Goal: Ask a question

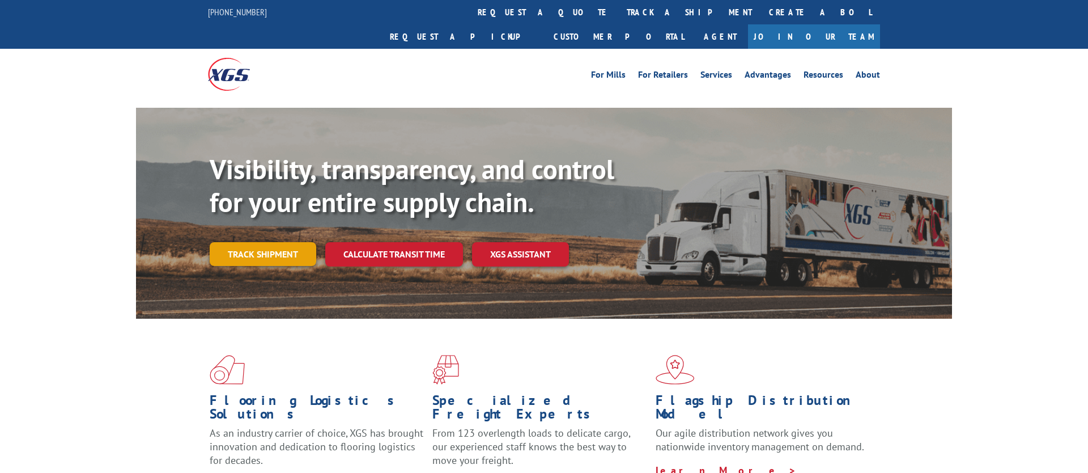
click at [280, 242] on link "Track shipment" at bounding box center [263, 254] width 107 height 24
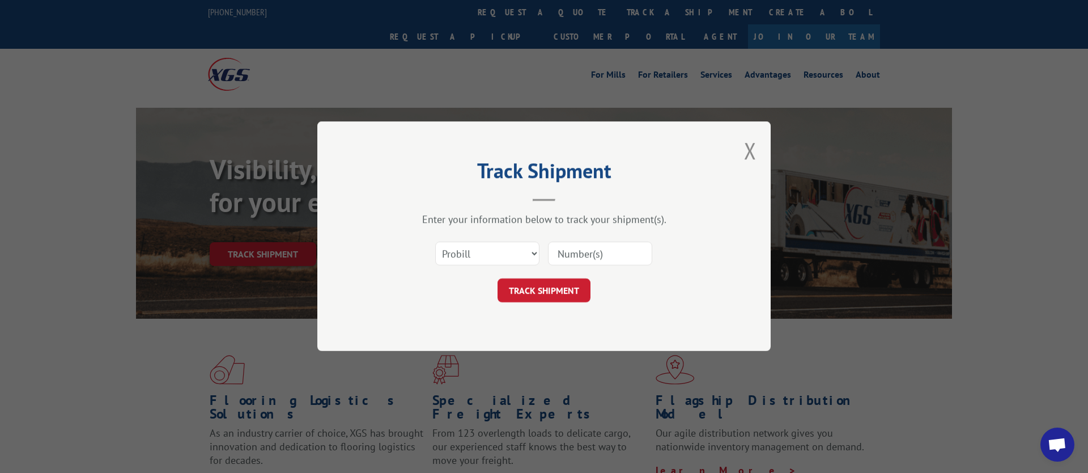
click at [601, 249] on input at bounding box center [600, 254] width 104 height 24
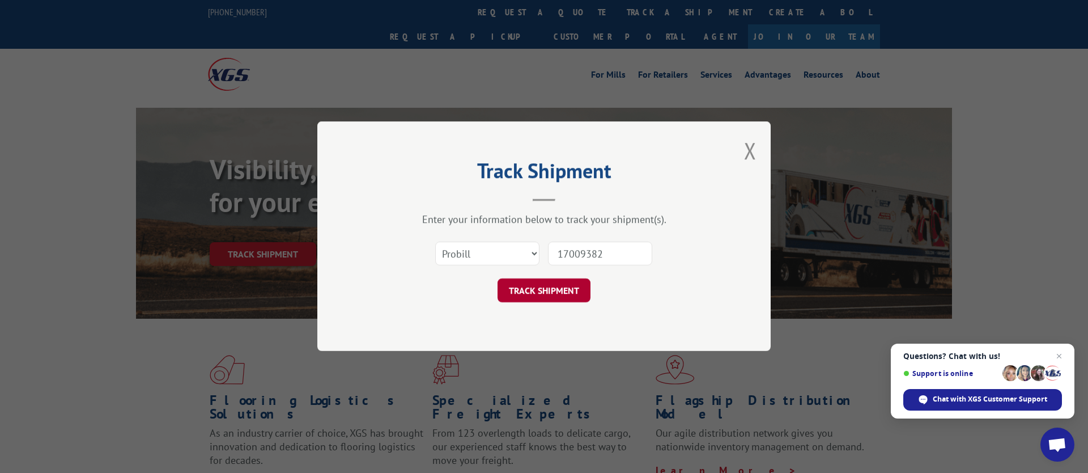
type input "17009382"
click at [539, 292] on button "TRACK SHIPMENT" at bounding box center [543, 291] width 93 height 24
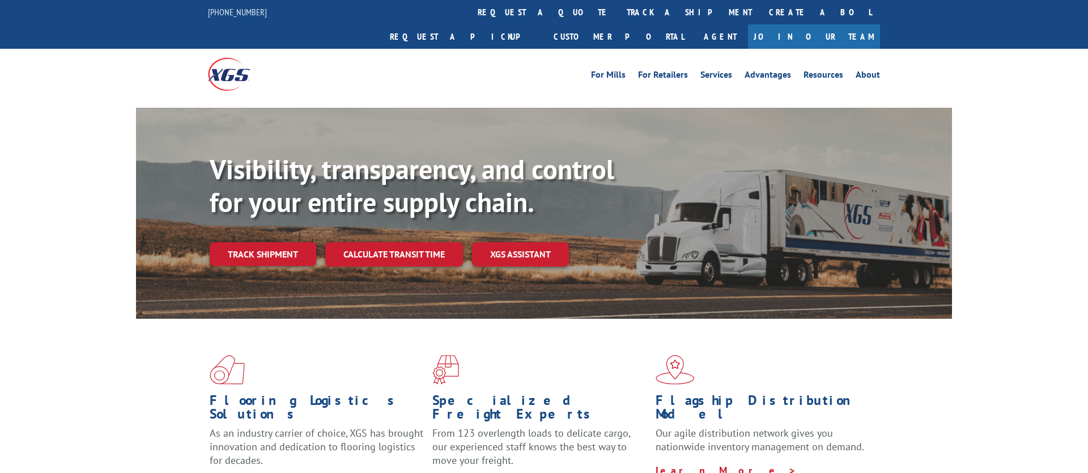
click at [257, 215] on div "Visibility, transparency, and control for your entire supply chain. Track shipm…" at bounding box center [581, 232] width 742 height 158
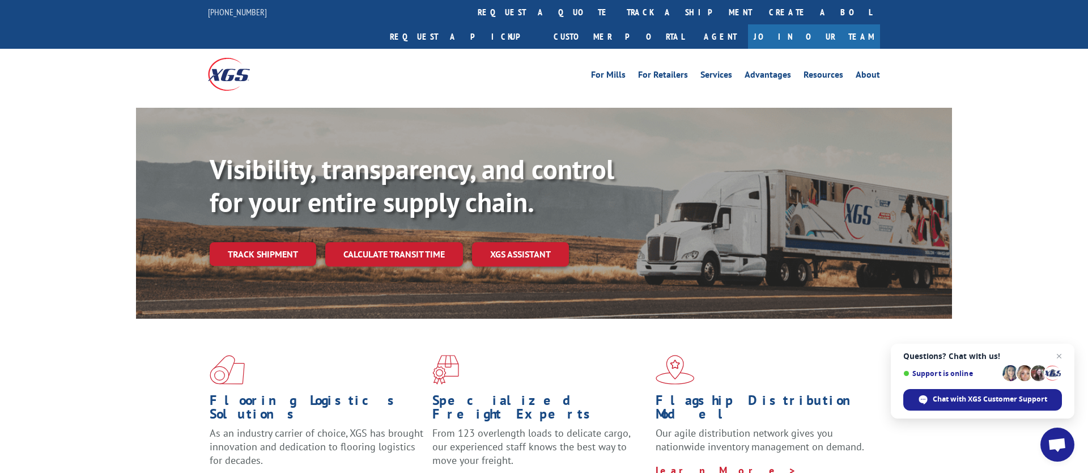
drag, startPoint x: 253, startPoint y: 224, endPoint x: 475, endPoint y: 237, distance: 222.5
click at [253, 242] on link "Track shipment" at bounding box center [263, 254] width 107 height 24
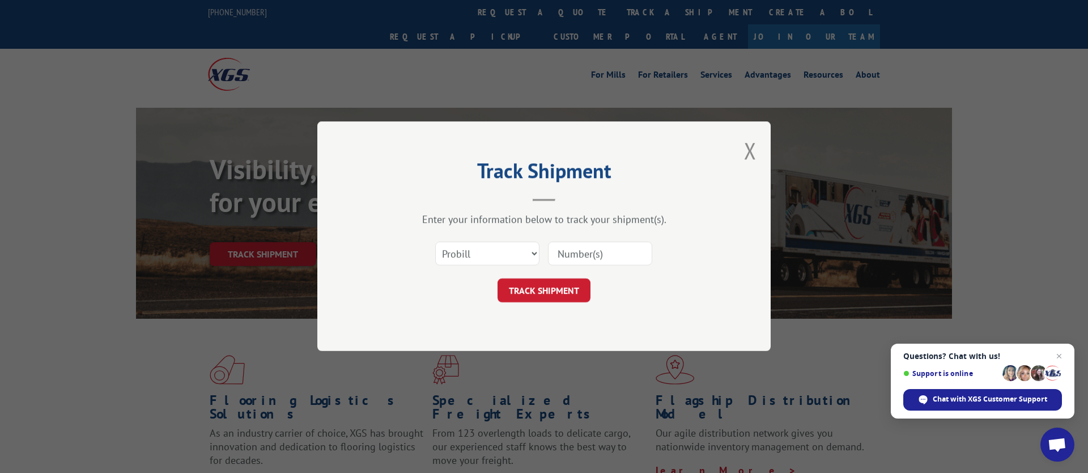
click at [582, 255] on input at bounding box center [600, 254] width 104 height 24
paste input "17501766"
type input "17501766"
click at [554, 282] on button "TRACK SHIPMENT" at bounding box center [543, 291] width 93 height 24
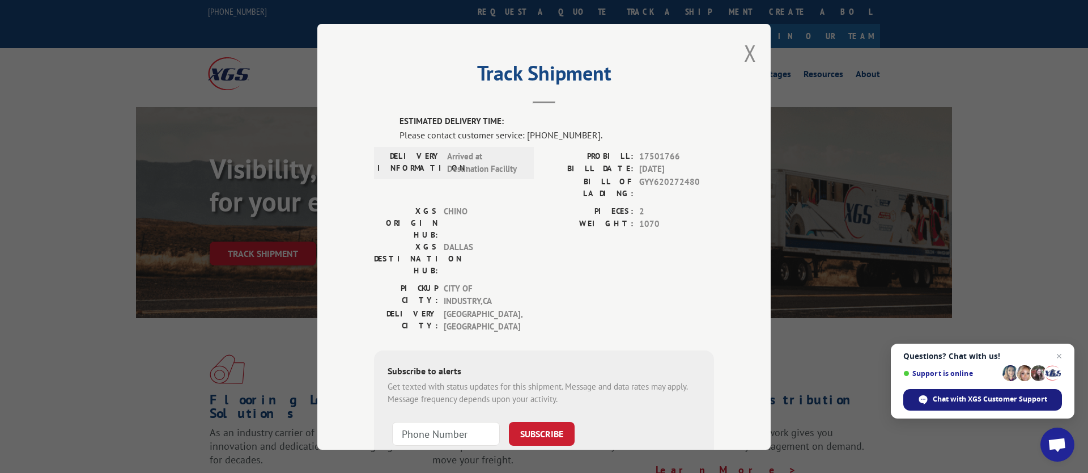
scroll to position [2, 0]
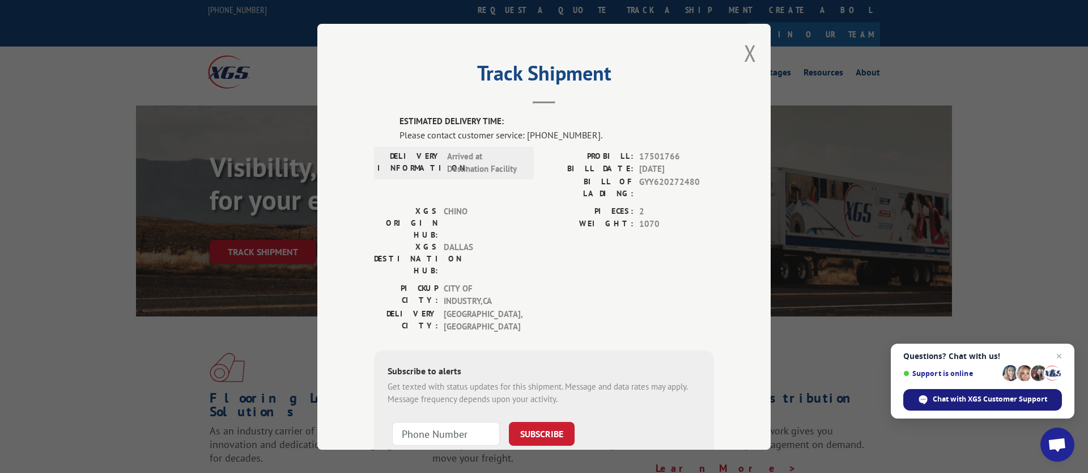
click at [928, 390] on span "Chat with XGS Customer Support" at bounding box center [982, 400] width 159 height 22
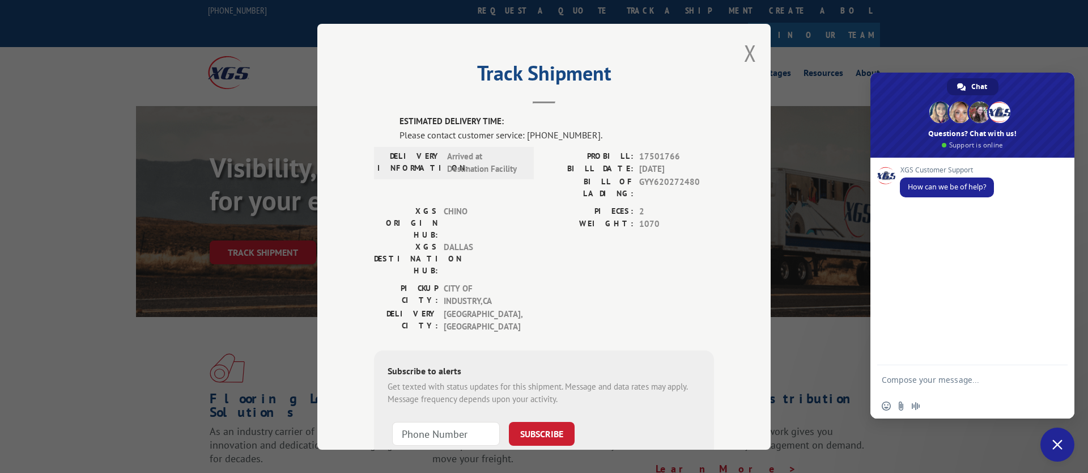
click at [967, 382] on textarea "Compose your message..." at bounding box center [961, 379] width 159 height 28
type textarea "["
type textarea "please help advise pro# 17501766 status"
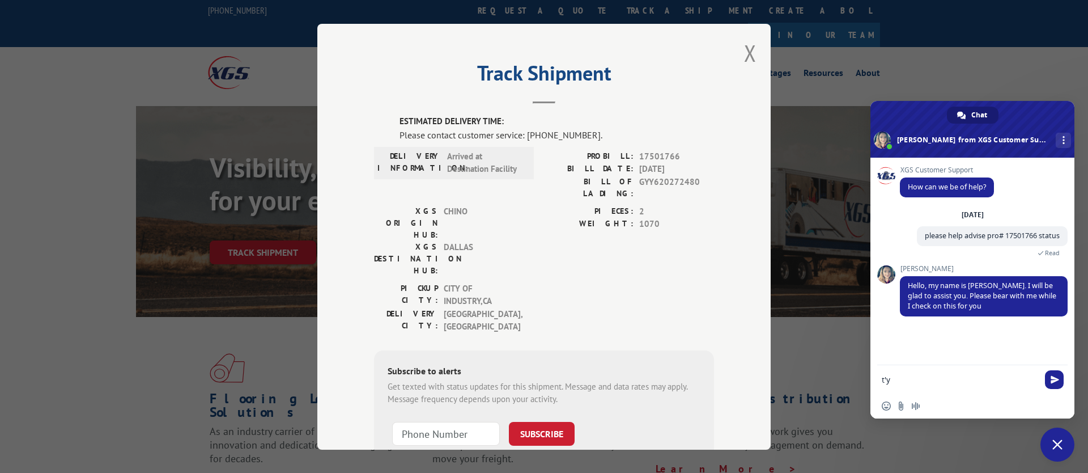
type textarea "ty"
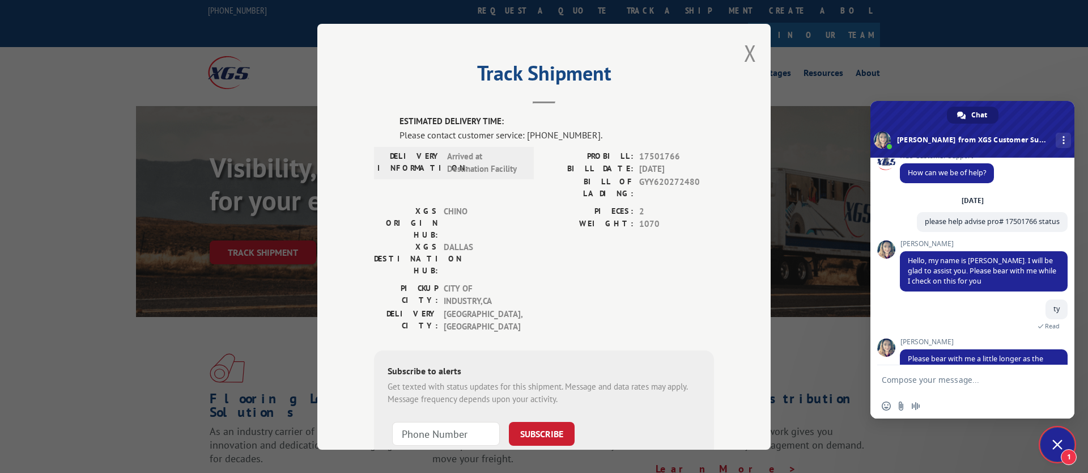
scroll to position [63, 0]
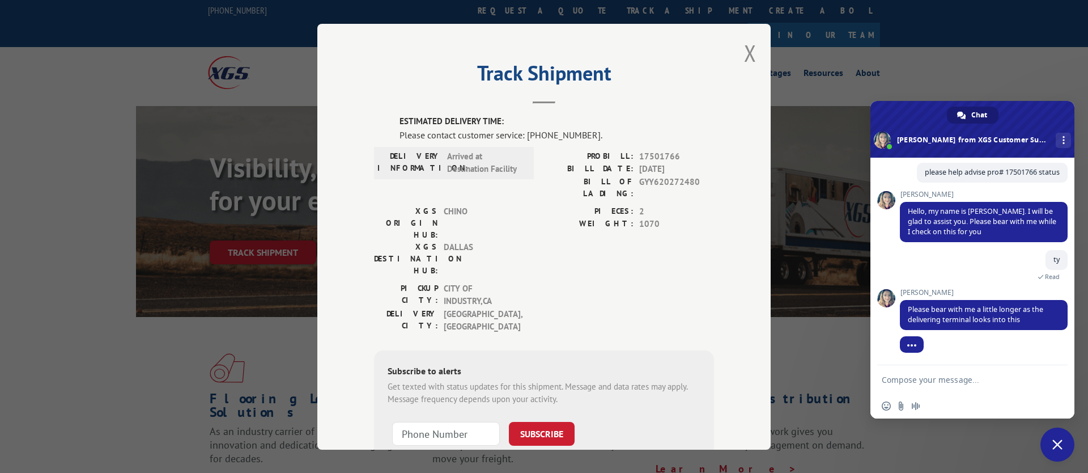
click at [937, 385] on textarea "Compose your message..." at bounding box center [961, 379] width 159 height 28
type textarea "Y"
type textarea "e"
type textarea "yes take your time please"
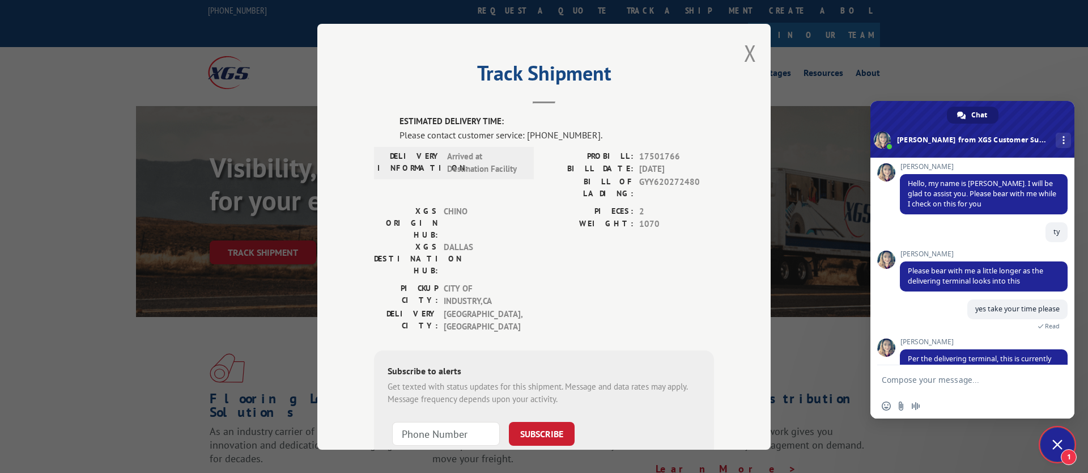
scroll to position [118, 0]
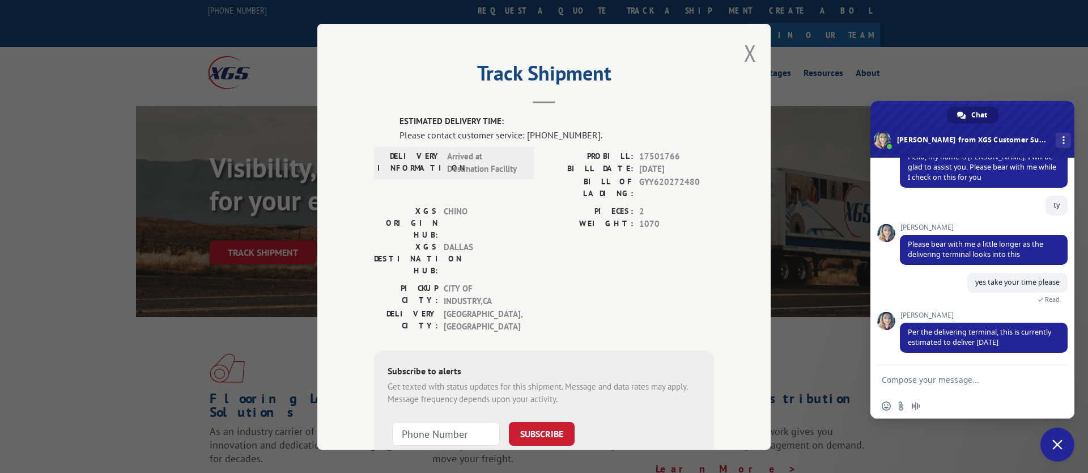
drag, startPoint x: 1018, startPoint y: 342, endPoint x: 876, endPoint y: 328, distance: 142.9
click at [894, 331] on div "XGS Customer Support How can we be of help? Friday, 5 September please help adv…" at bounding box center [972, 261] width 204 height 207
type textarea "ty!"
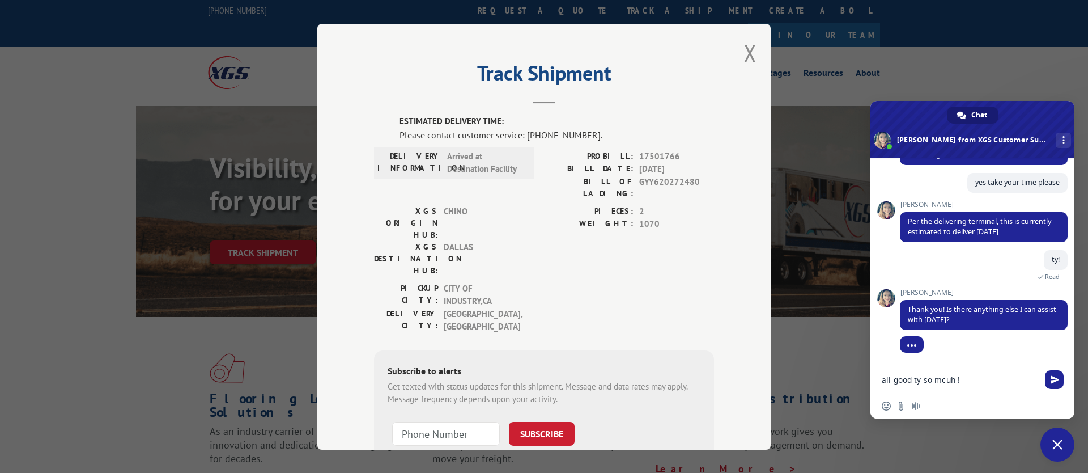
type textarea "all good ty so mcuh !"
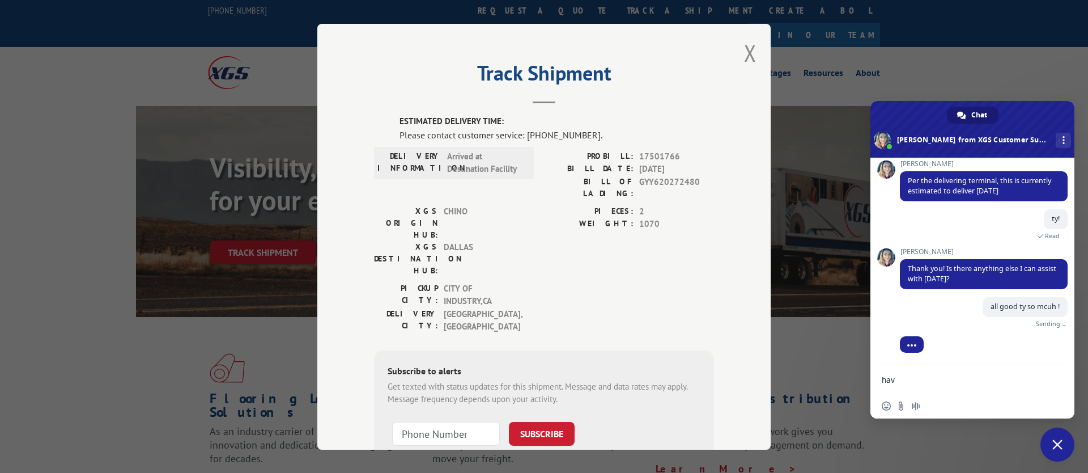
scroll to position [245, 0]
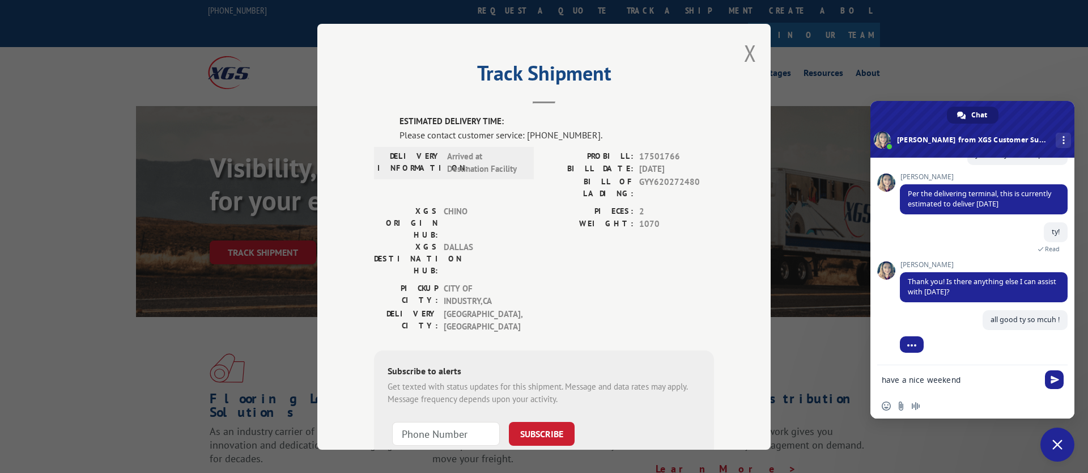
type textarea "have a nice weekend"
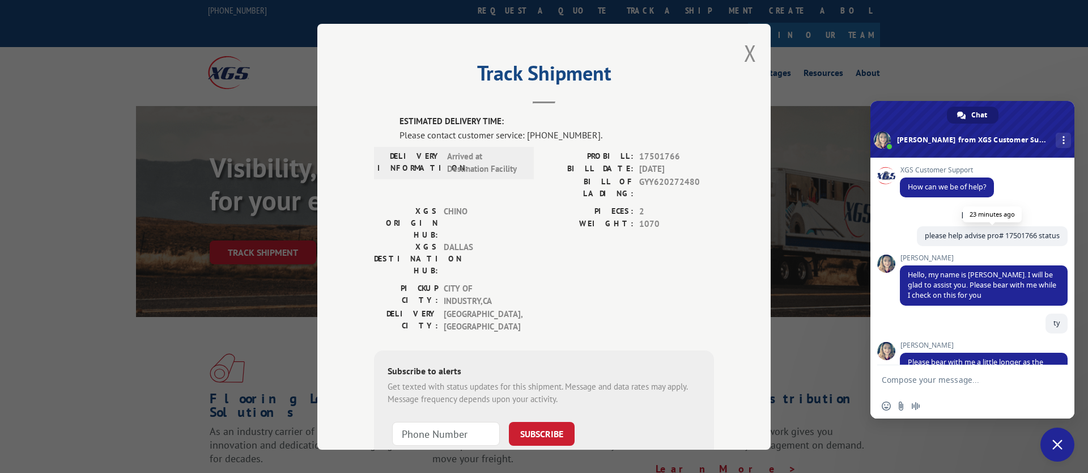
scroll to position [2, 0]
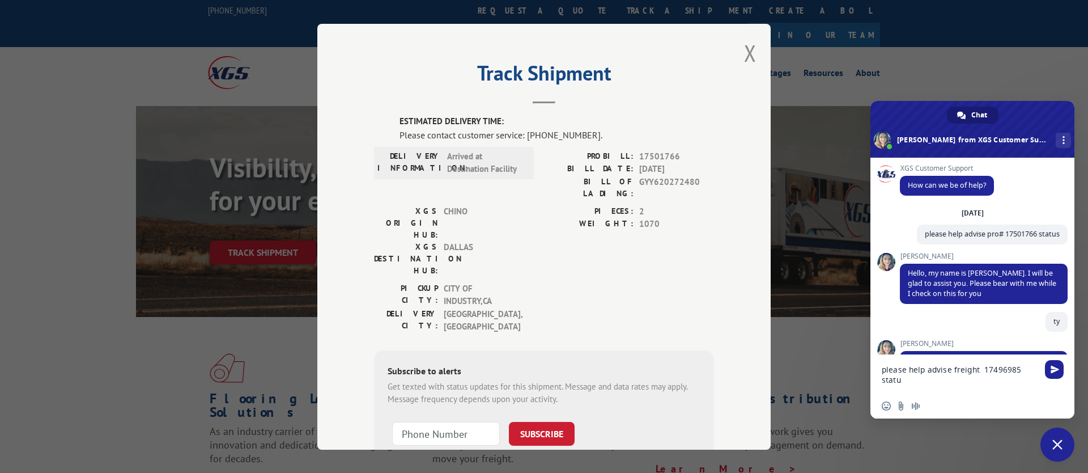
type textarea "please help advise freight 17496985 status"
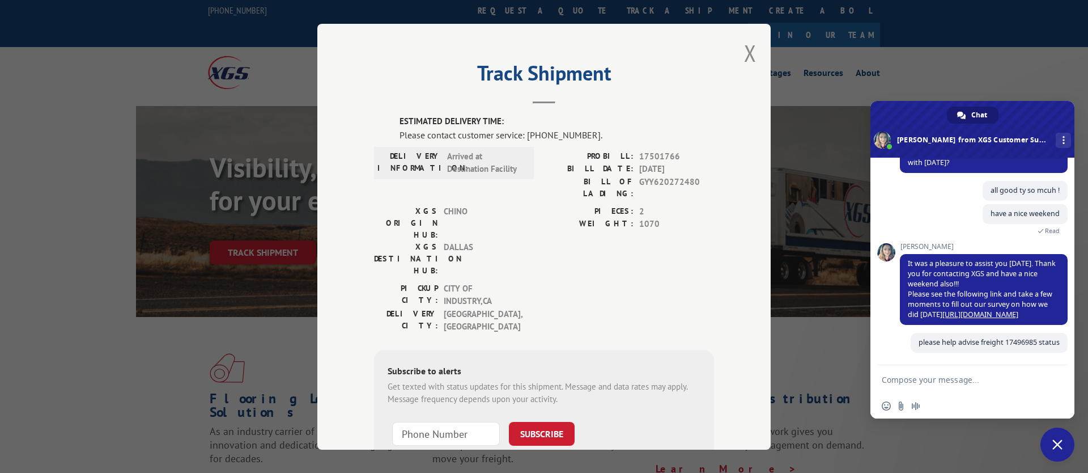
drag, startPoint x: 726, startPoint y: 79, endPoint x: 741, endPoint y: 67, distance: 18.6
click at [730, 76] on div "Track Shipment ESTIMATED DELIVERY TIME: Please contact customer service: (844) …" at bounding box center [543, 237] width 453 height 426
drag, startPoint x: 741, startPoint y: 67, endPoint x: 745, endPoint y: 57, distance: 10.8
click at [741, 67] on div "Track Shipment ESTIMATED DELIVERY TIME: Please contact customer service: (844) …" at bounding box center [543, 237] width 453 height 426
drag, startPoint x: 744, startPoint y: 56, endPoint x: 730, endPoint y: 61, distance: 14.5
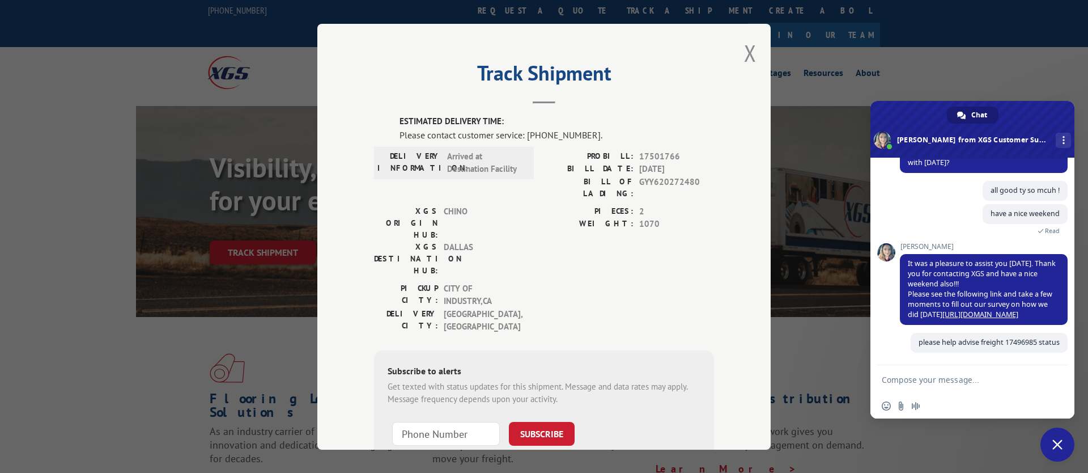
click at [742, 56] on div "Track Shipment ESTIMATED DELIVERY TIME: Please contact customer service: (844) …" at bounding box center [543, 237] width 453 height 426
drag, startPoint x: 762, startPoint y: 42, endPoint x: 755, endPoint y: 50, distance: 10.1
click at [756, 49] on div "Track Shipment ESTIMATED DELIVERY TIME: Please contact customer service: (844) …" at bounding box center [543, 237] width 453 height 426
drag, startPoint x: 755, startPoint y: 50, endPoint x: 731, endPoint y: 62, distance: 26.6
click at [754, 50] on button "Close modal" at bounding box center [750, 53] width 12 height 30
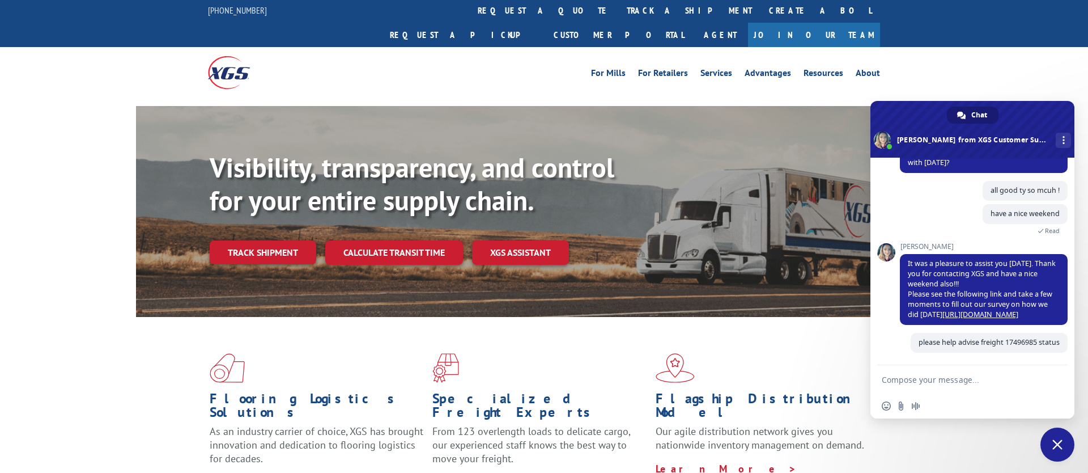
drag, startPoint x: 301, startPoint y: 227, endPoint x: 312, endPoint y: 230, distance: 11.3
click at [301, 240] on link "Track shipment" at bounding box center [263, 252] width 107 height 24
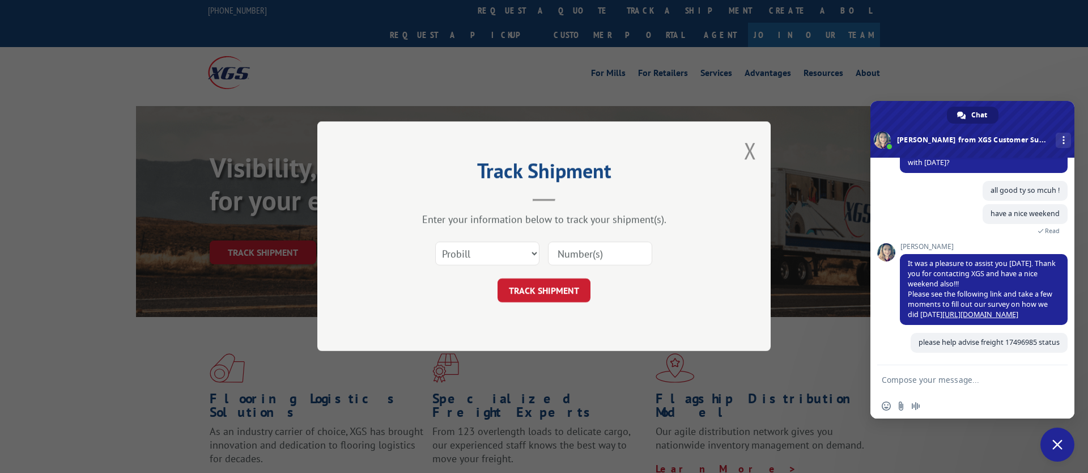
click at [586, 251] on input at bounding box center [600, 254] width 104 height 24
type input "17496985"
click at [586, 291] on button "TRACK SHIPMENT" at bounding box center [543, 291] width 93 height 24
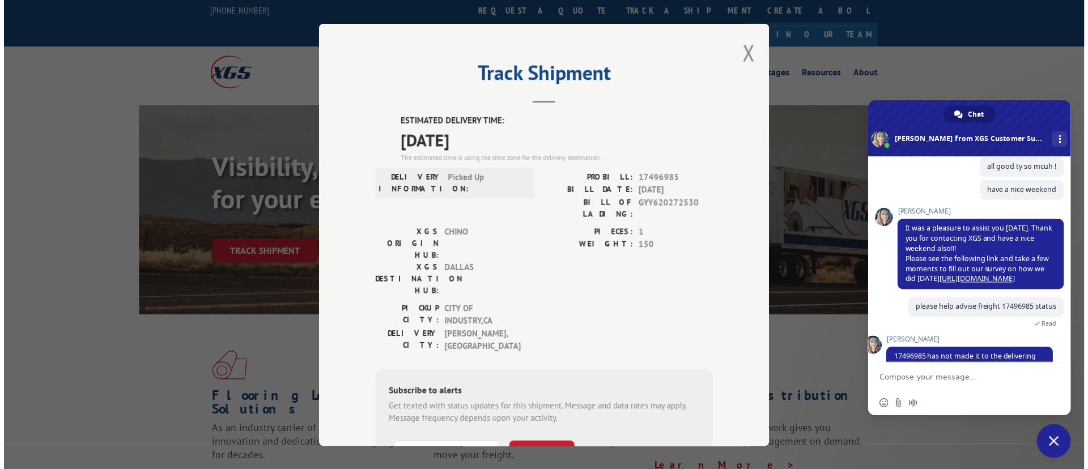
scroll to position [423, 0]
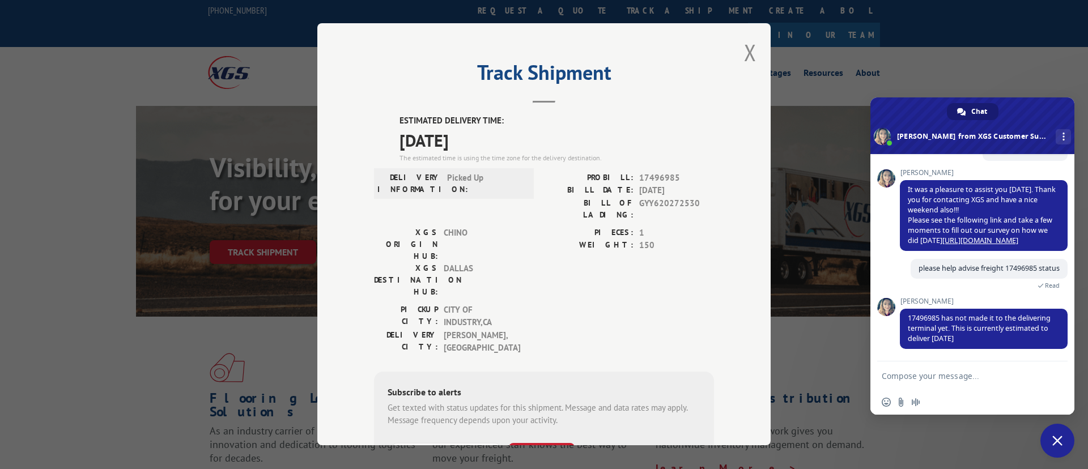
click at [959, 375] on textarea "Compose your message..." at bounding box center [961, 376] width 159 height 28
type textarea "ty !"
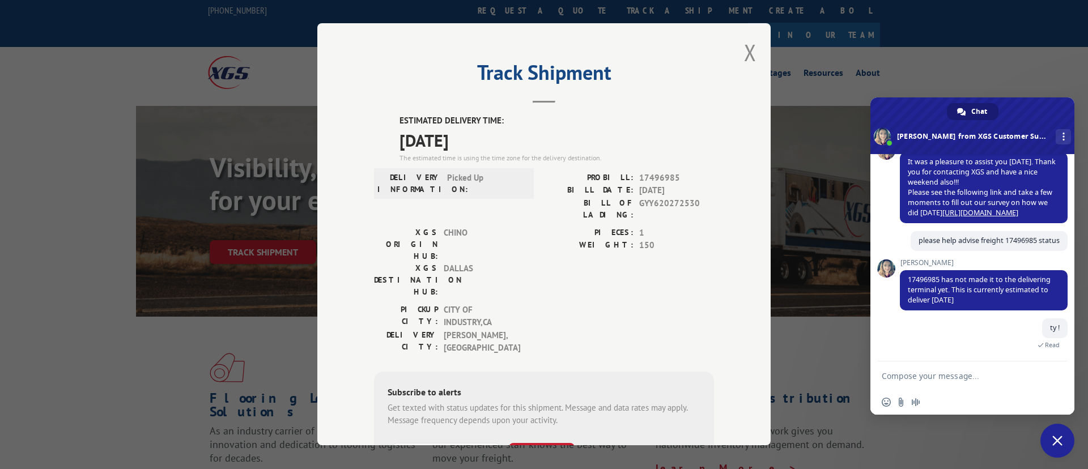
scroll to position [541, 0]
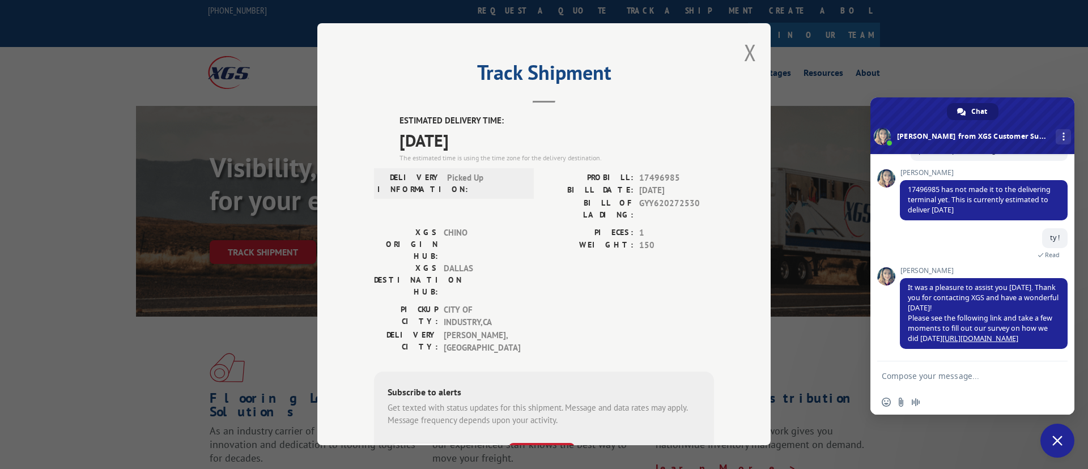
drag, startPoint x: 980, startPoint y: 207, endPoint x: 873, endPoint y: 197, distance: 107.1
click at [874, 197] on div "XGS Customer Support How can we be of help? Friday, 5 September please help adv…" at bounding box center [972, 257] width 204 height 207
drag, startPoint x: 944, startPoint y: 189, endPoint x: 857, endPoint y: 232, distance: 97.3
click at [1014, 207] on span "17496985 has not made it to the delivering terminal yet. This is currently esti…" at bounding box center [984, 200] width 168 height 40
copy span "has not made it to the delivering terminal yet. This is currently estimated to …"
